Goal: Complete application form

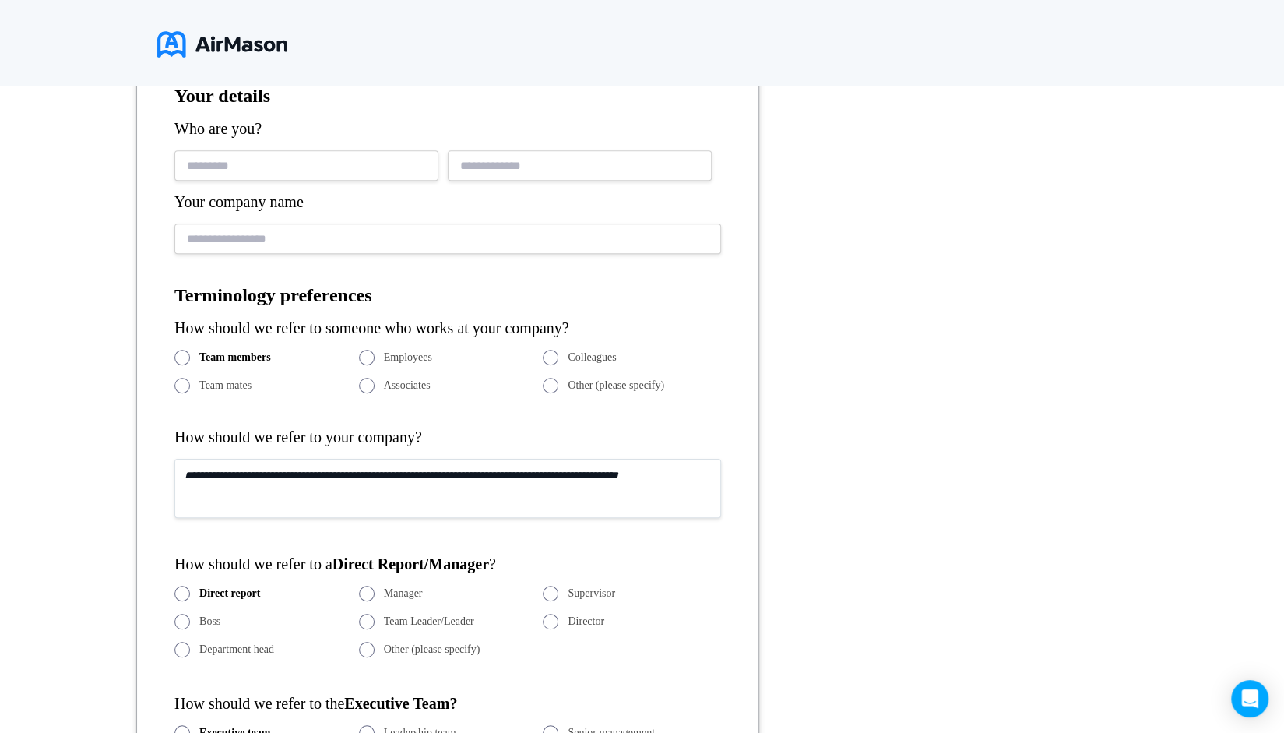
scroll to position [389, 0]
drag, startPoint x: 377, startPoint y: 290, endPoint x: 160, endPoint y: 303, distance: 217.6
click at [160, 303] on form "Your details Who are you? Your company name Terminology preferences How should …" at bounding box center [447, 614] width 623 height 1122
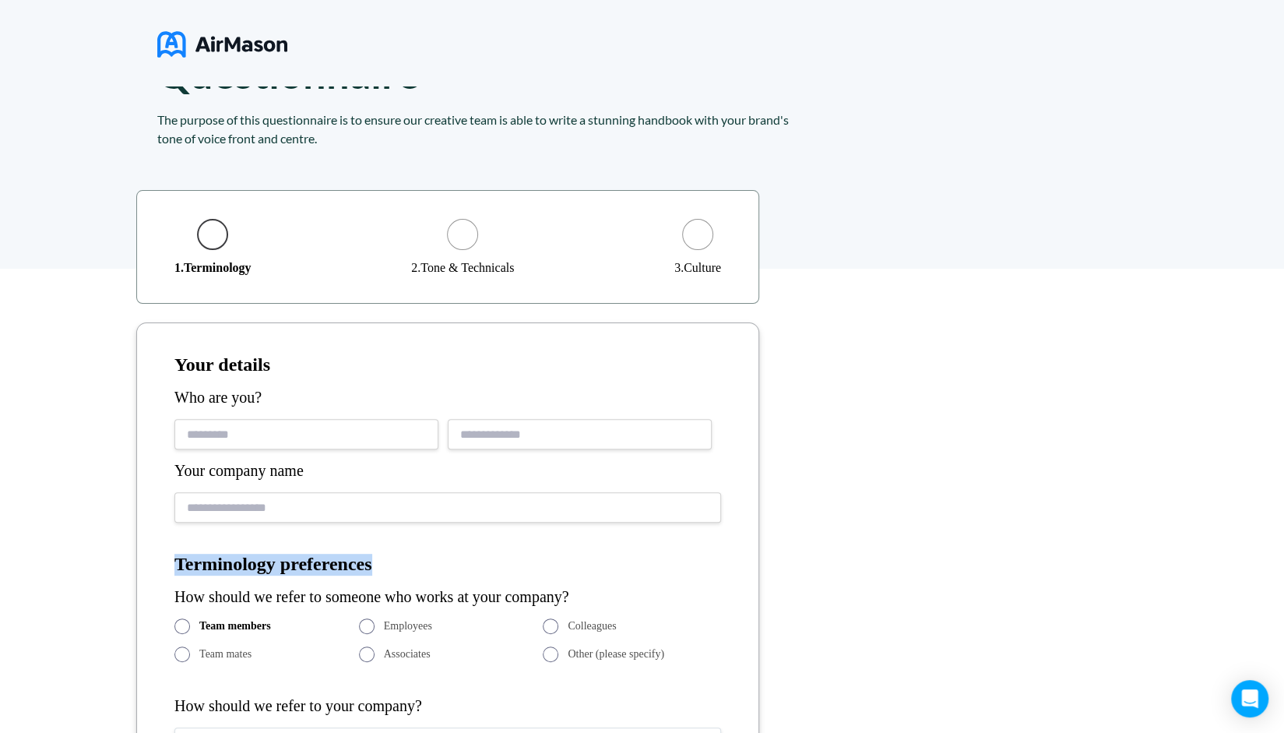
scroll to position [78, 0]
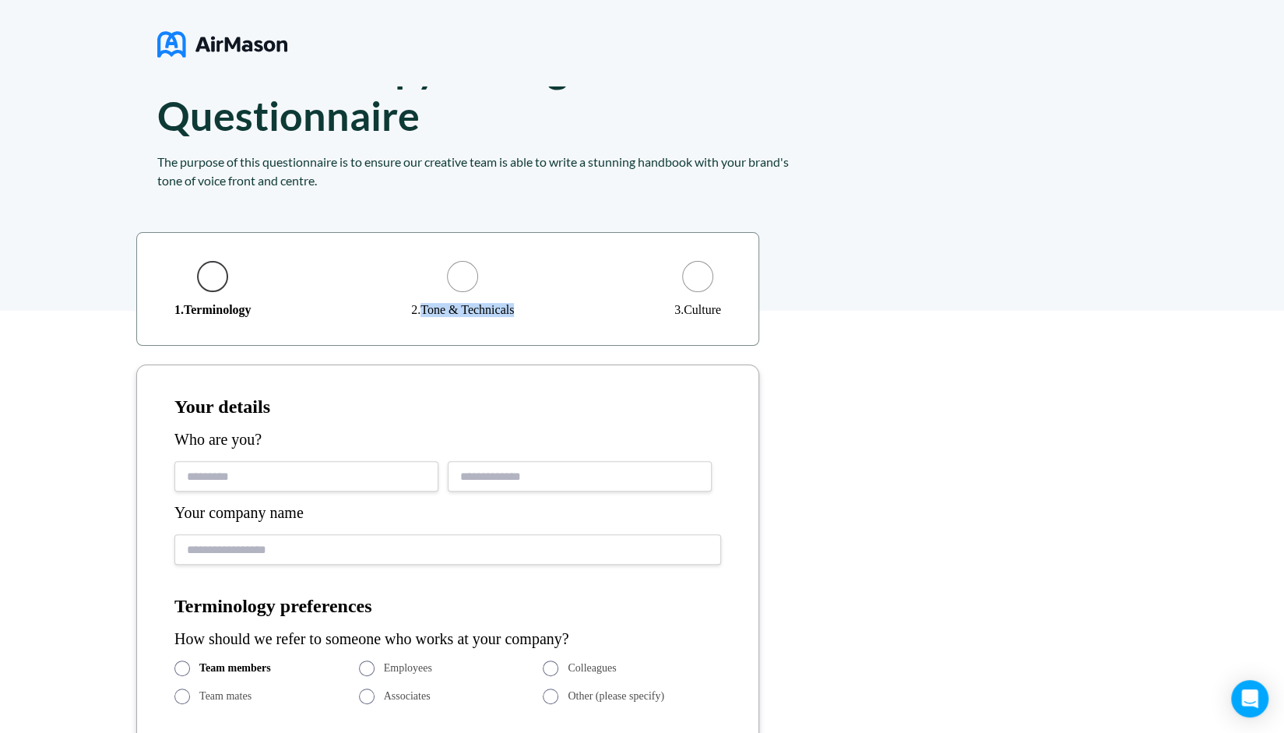
drag, startPoint x: 420, startPoint y: 304, endPoint x: 522, endPoint y: 309, distance: 102.1
click at [522, 309] on div "1 . Terminology 2 . Tone & Technicals 3 . Culture" at bounding box center [447, 289] width 623 height 114
drag, startPoint x: 648, startPoint y: 301, endPoint x: 729, endPoint y: 302, distance: 80.2
click at [729, 302] on div "1 . Terminology 2 . Tone & Technicals 3 . Culture" at bounding box center [447, 289] width 623 height 114
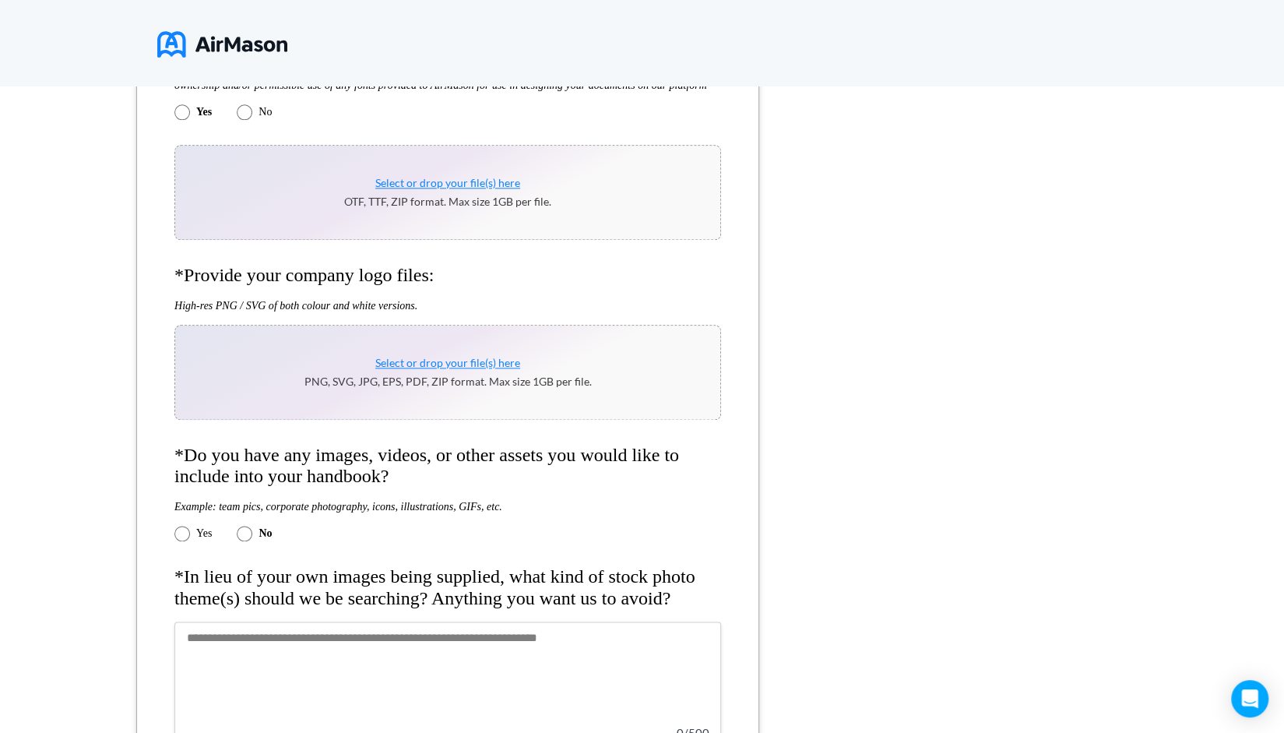
scroll to position [1090, 0]
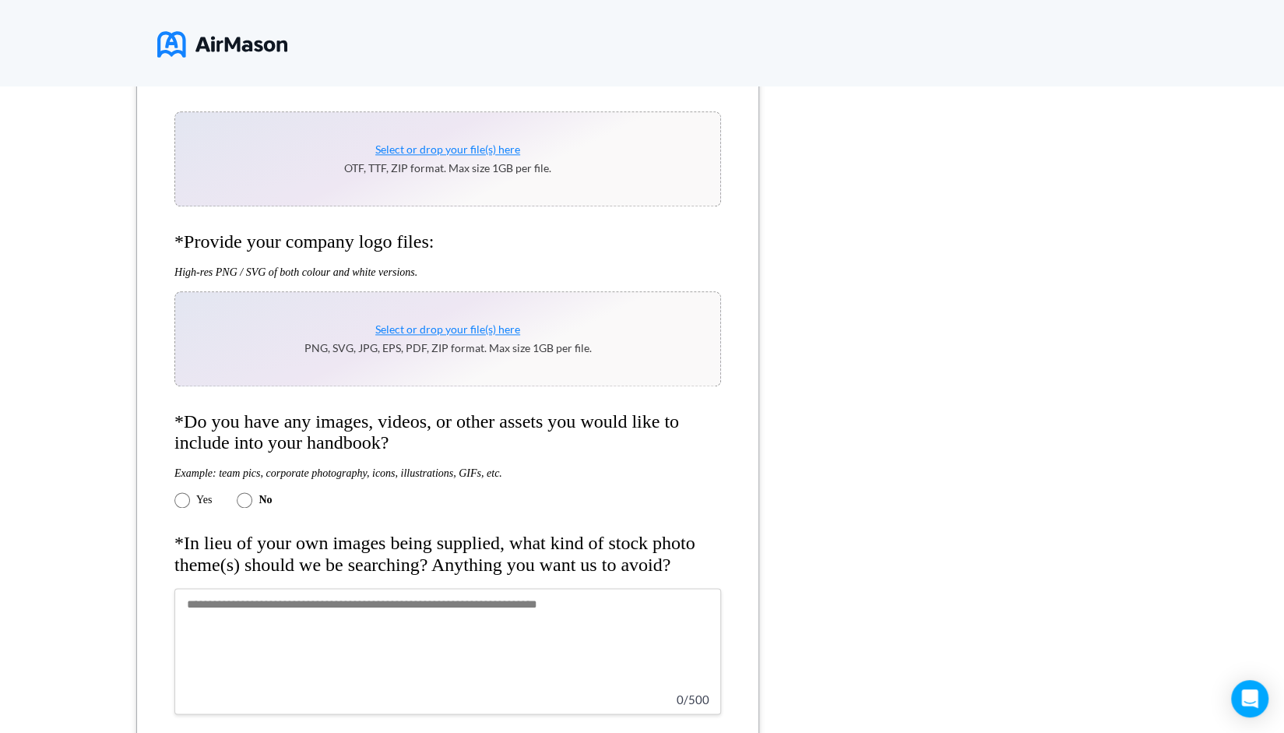
click at [842, 620] on div "*Organization name: *Your information: Describe your business in a few words: 0…" at bounding box center [642, 353] width 1284 height 2109
